Goal: Information Seeking & Learning: Learn about a topic

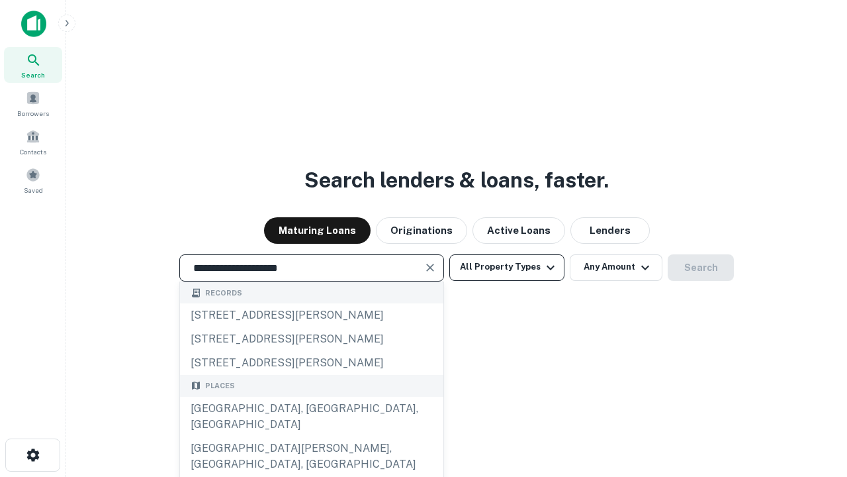
click at [311, 436] on div "Santa Monica, CA, USA" at bounding box center [311, 417] width 263 height 40
click at [507, 267] on button "All Property Types" at bounding box center [507, 267] width 115 height 26
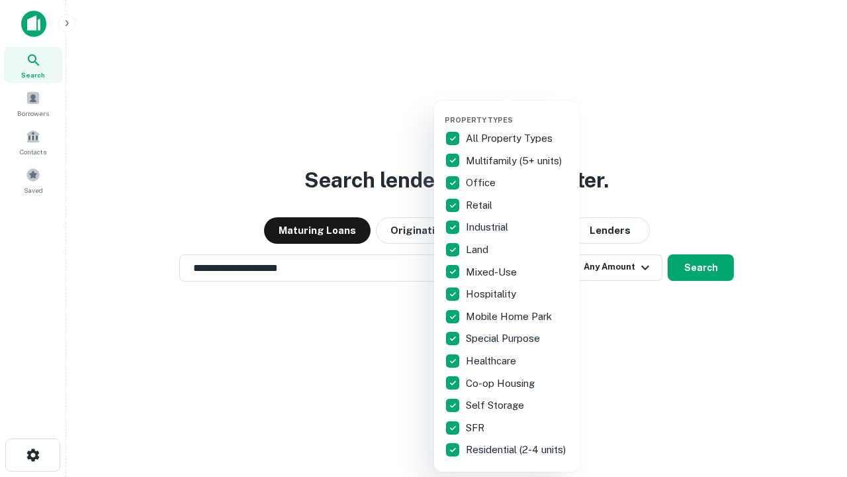
type input "**********"
click at [518, 111] on button "button" at bounding box center [518, 111] width 146 height 1
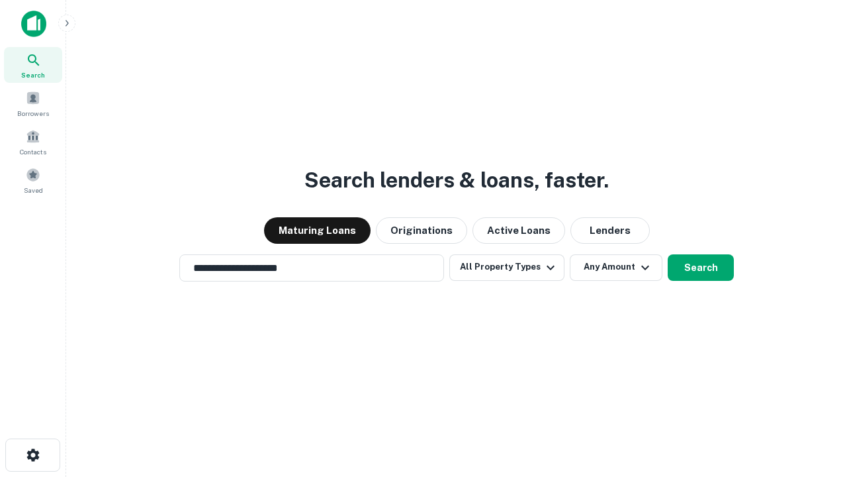
scroll to position [8, 160]
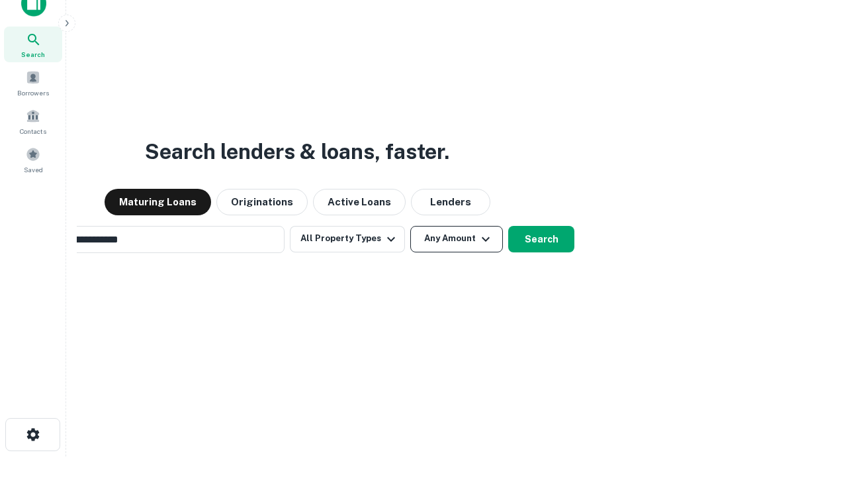
click at [410, 226] on button "Any Amount" at bounding box center [456, 239] width 93 height 26
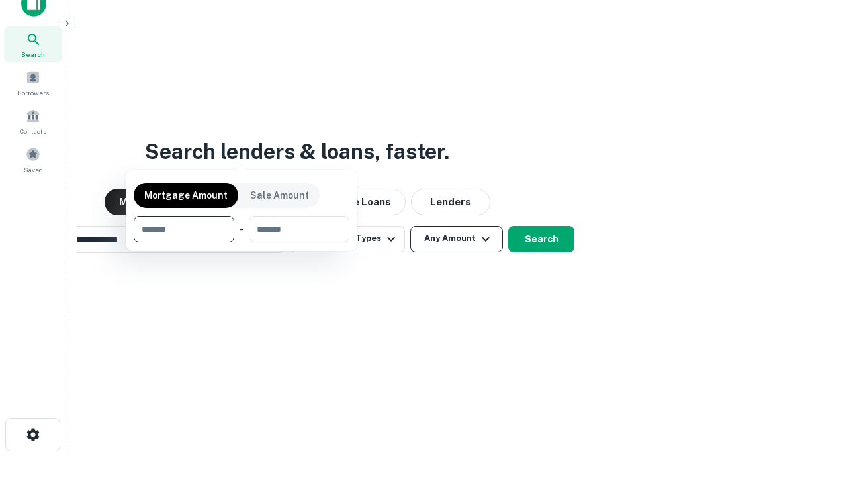
scroll to position [21, 0]
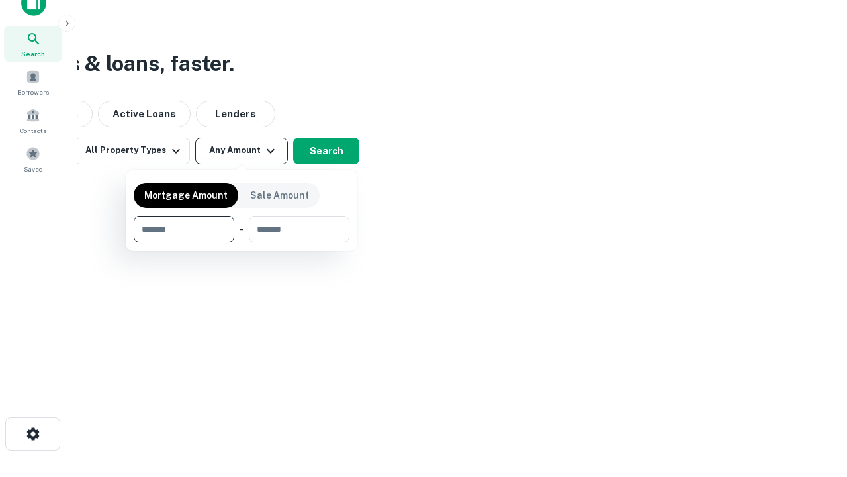
type input "*******"
click at [242, 242] on button "button" at bounding box center [242, 242] width 216 height 1
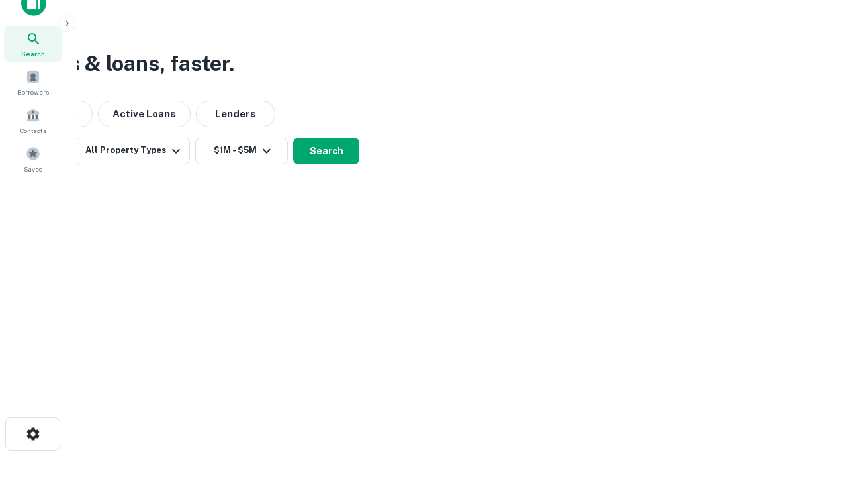
scroll to position [21, 0]
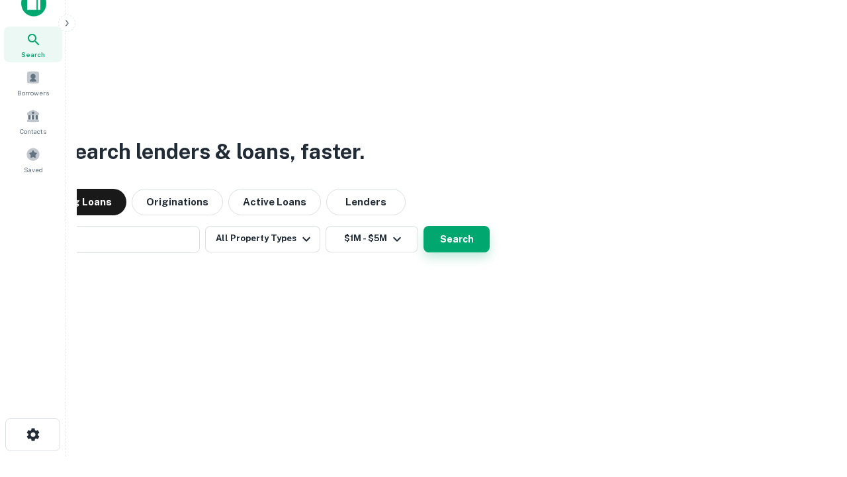
click at [424, 226] on button "Search" at bounding box center [457, 239] width 66 height 26
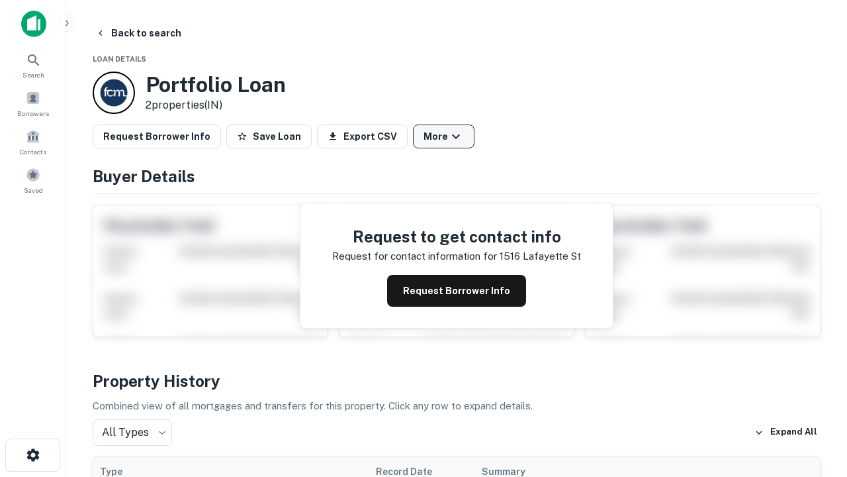
click at [444, 136] on button "More" at bounding box center [444, 136] width 62 height 24
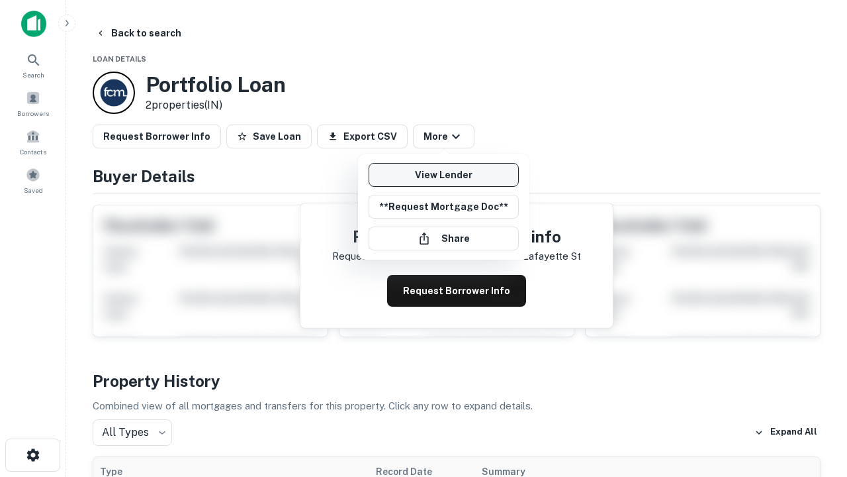
click at [444, 175] on link "View Lender" at bounding box center [444, 175] width 150 height 24
